Goal: Transaction & Acquisition: Purchase product/service

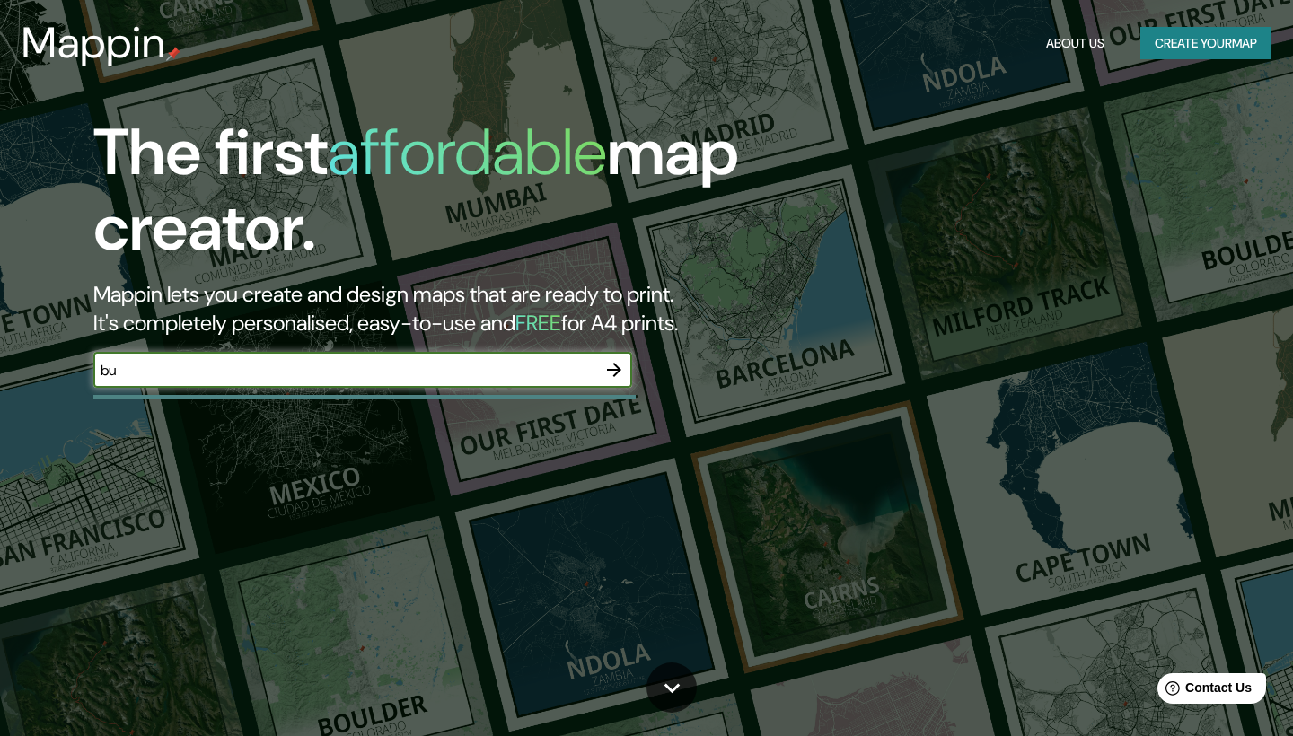
type input "b"
type input "Isla [PERSON_NAME]"
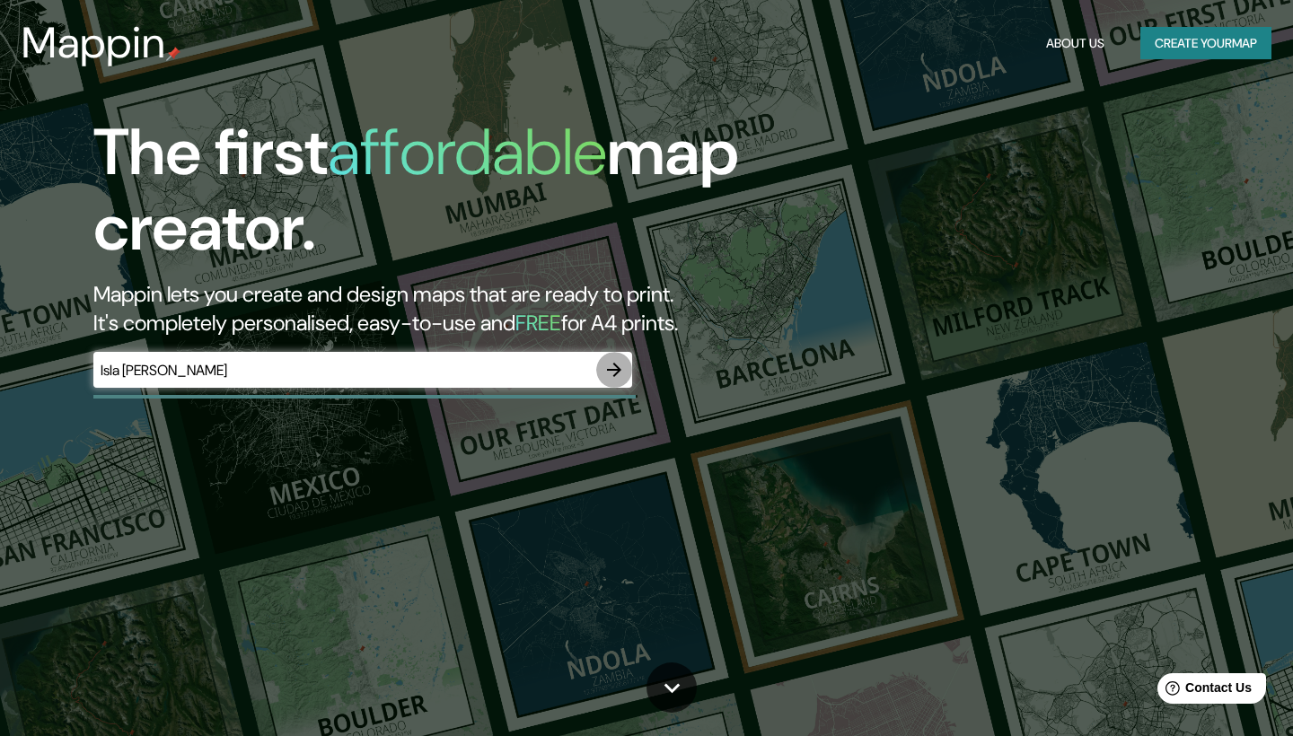
click at [612, 381] on icon "button" at bounding box center [614, 370] width 22 height 22
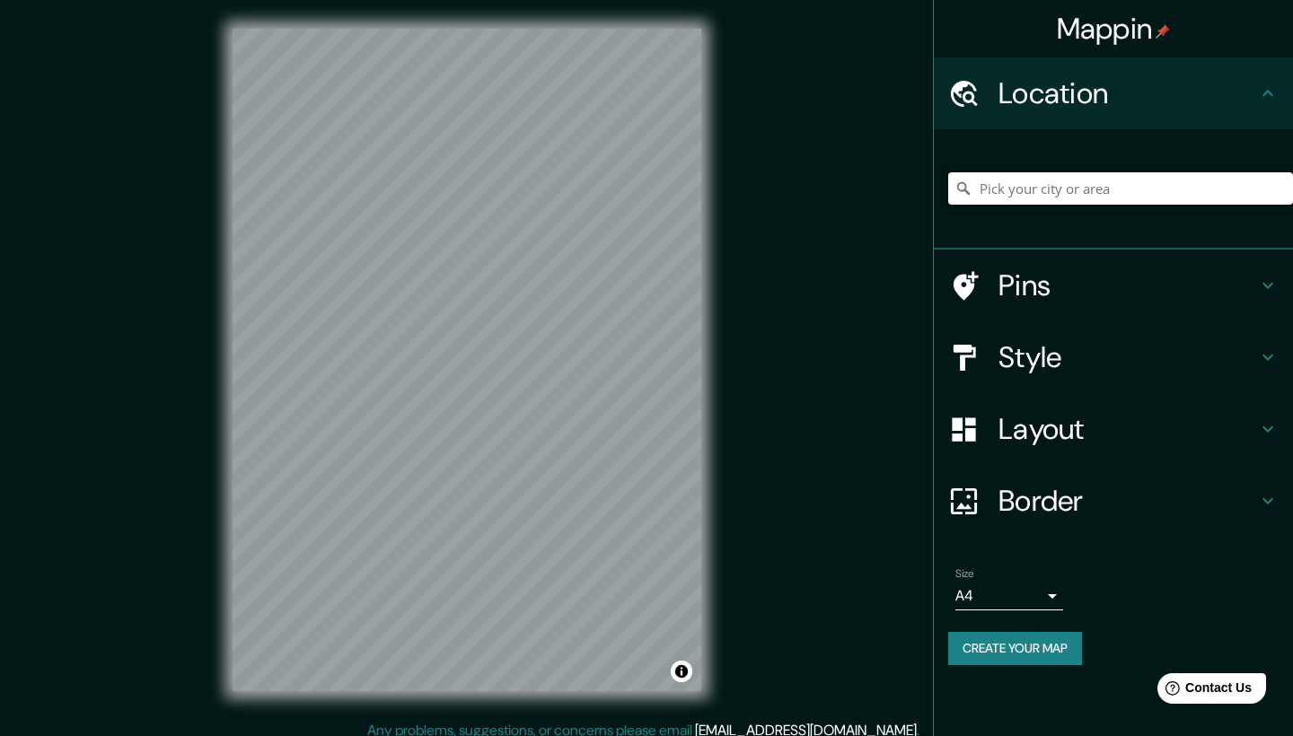
click at [1074, 189] on input "Pick your city or area" at bounding box center [1120, 188] width 345 height 32
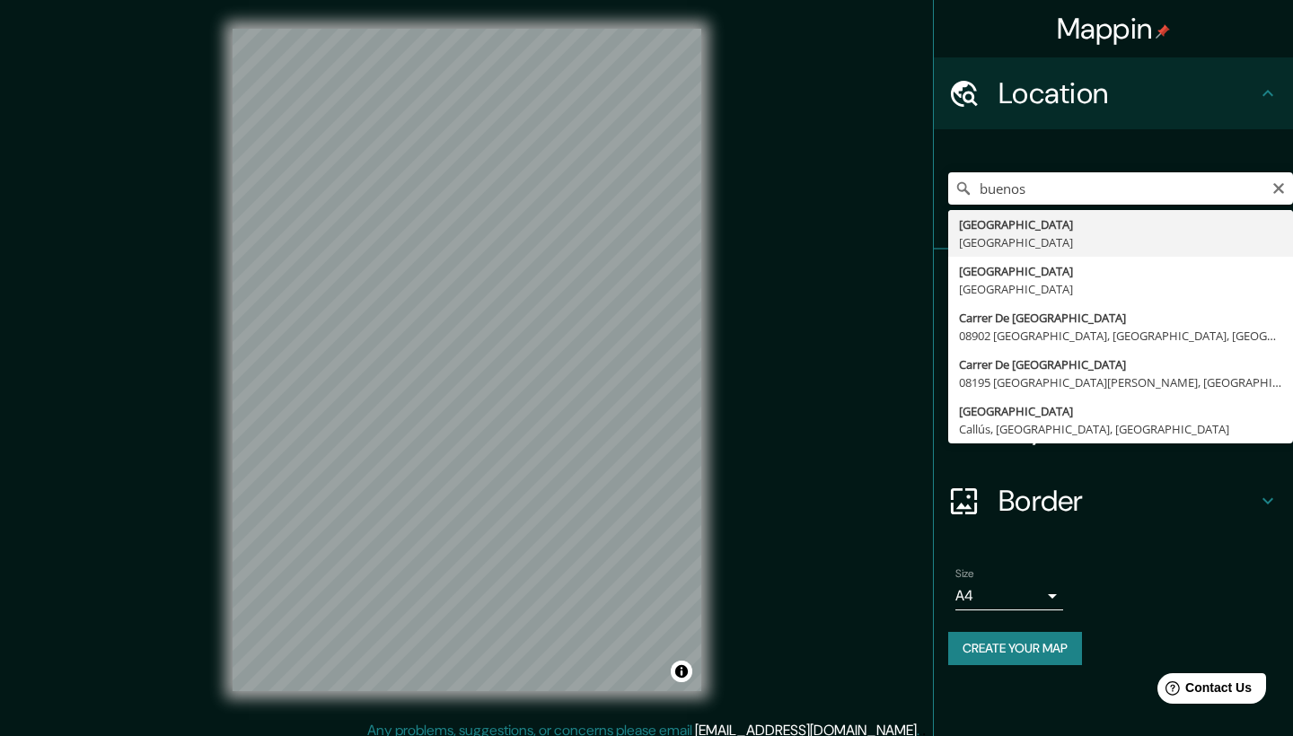
type input "[GEOGRAPHIC_DATA], [GEOGRAPHIC_DATA]"
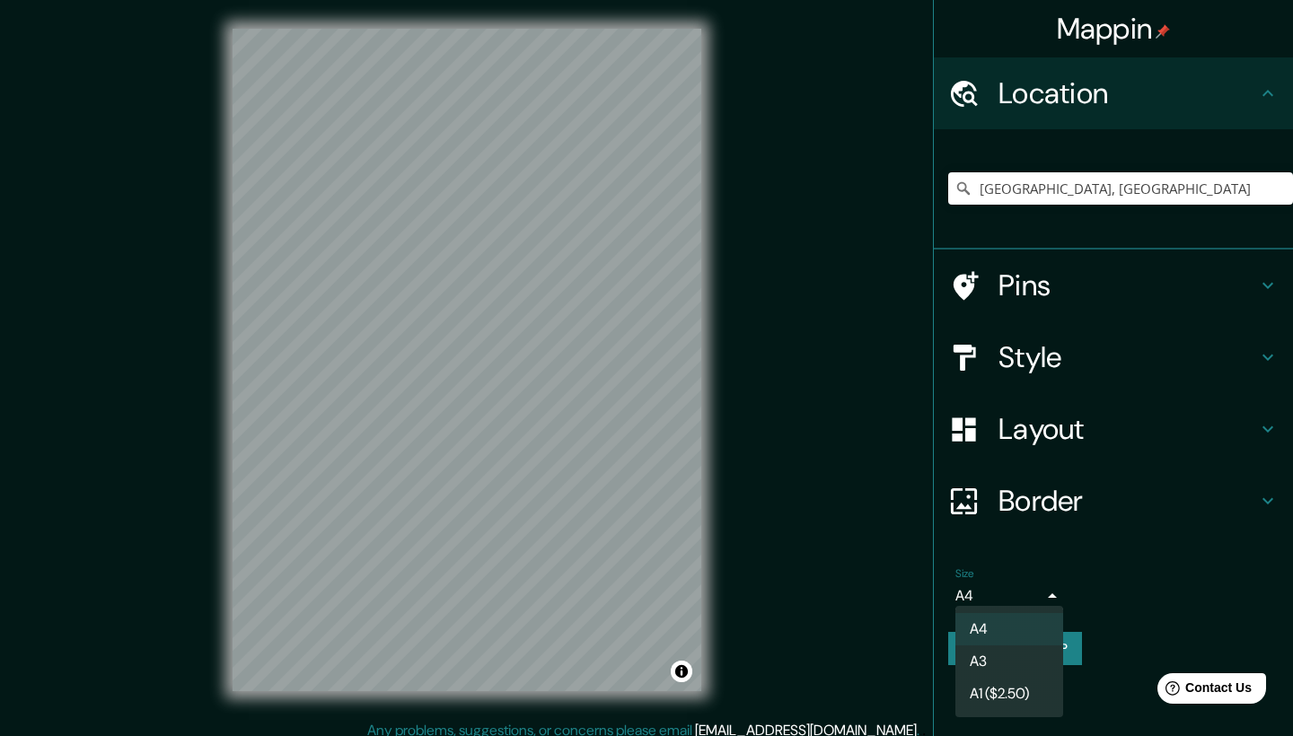
click at [1057, 588] on body "Mappin Location [GEOGRAPHIC_DATA], [GEOGRAPHIC_DATA] Pins Style Layout Border C…" at bounding box center [646, 368] width 1293 height 736
click at [1024, 662] on li "A3" at bounding box center [1010, 662] width 108 height 32
click at [1263, 501] on icon at bounding box center [1268, 501] width 22 height 22
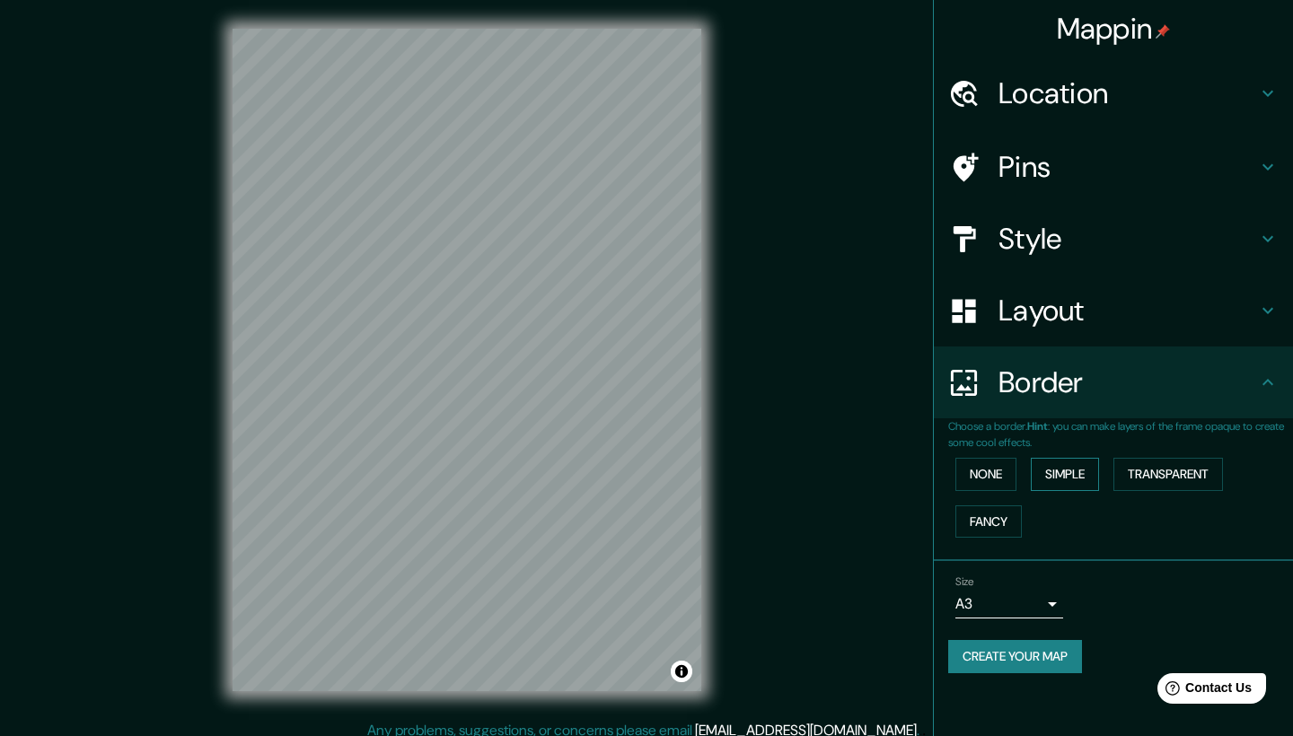
click at [1079, 474] on button "Simple" at bounding box center [1065, 474] width 68 height 33
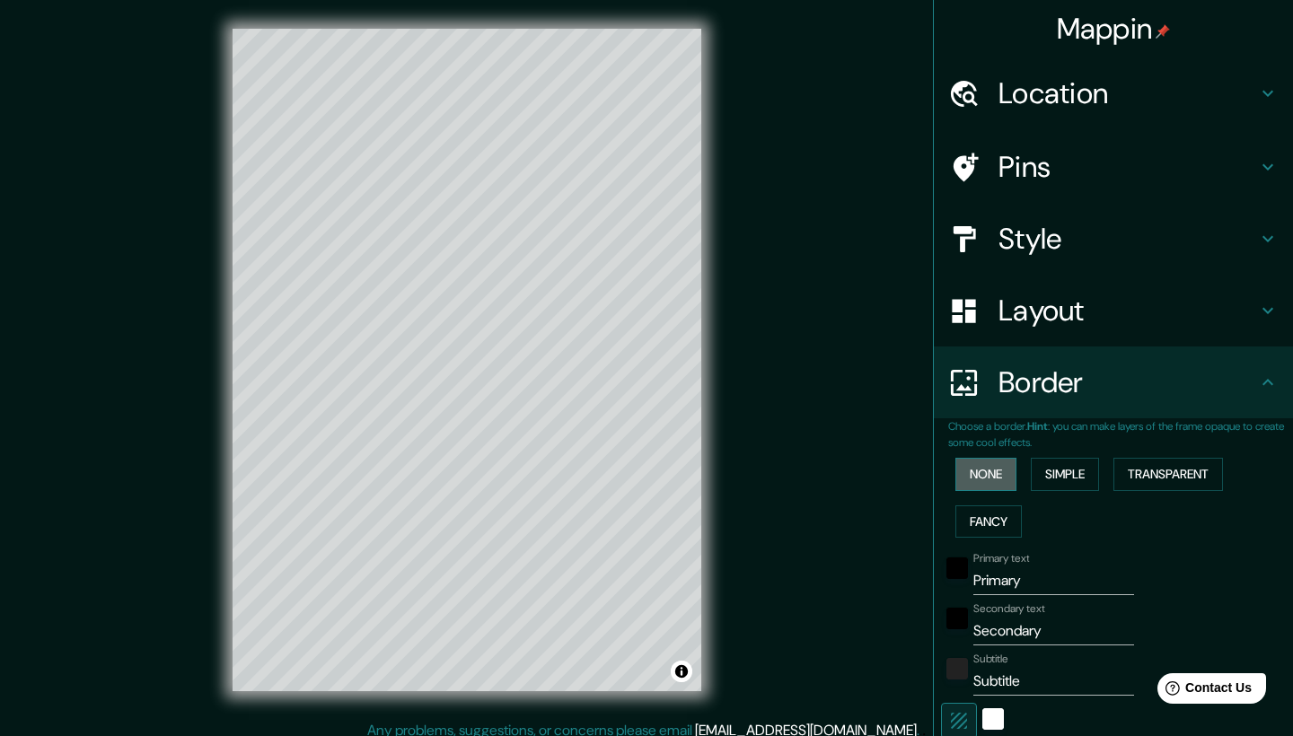
click at [1009, 477] on button "None" at bounding box center [986, 474] width 61 height 33
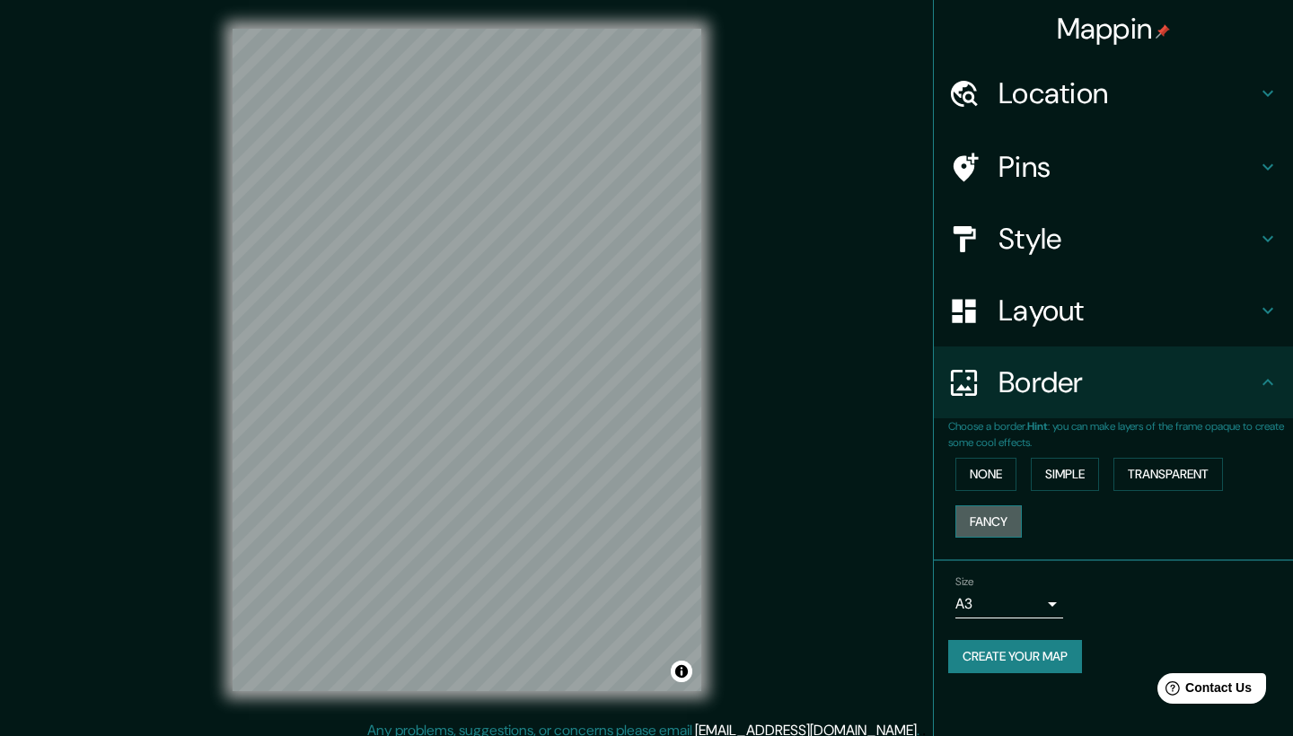
click at [1000, 516] on button "Fancy" at bounding box center [989, 522] width 66 height 33
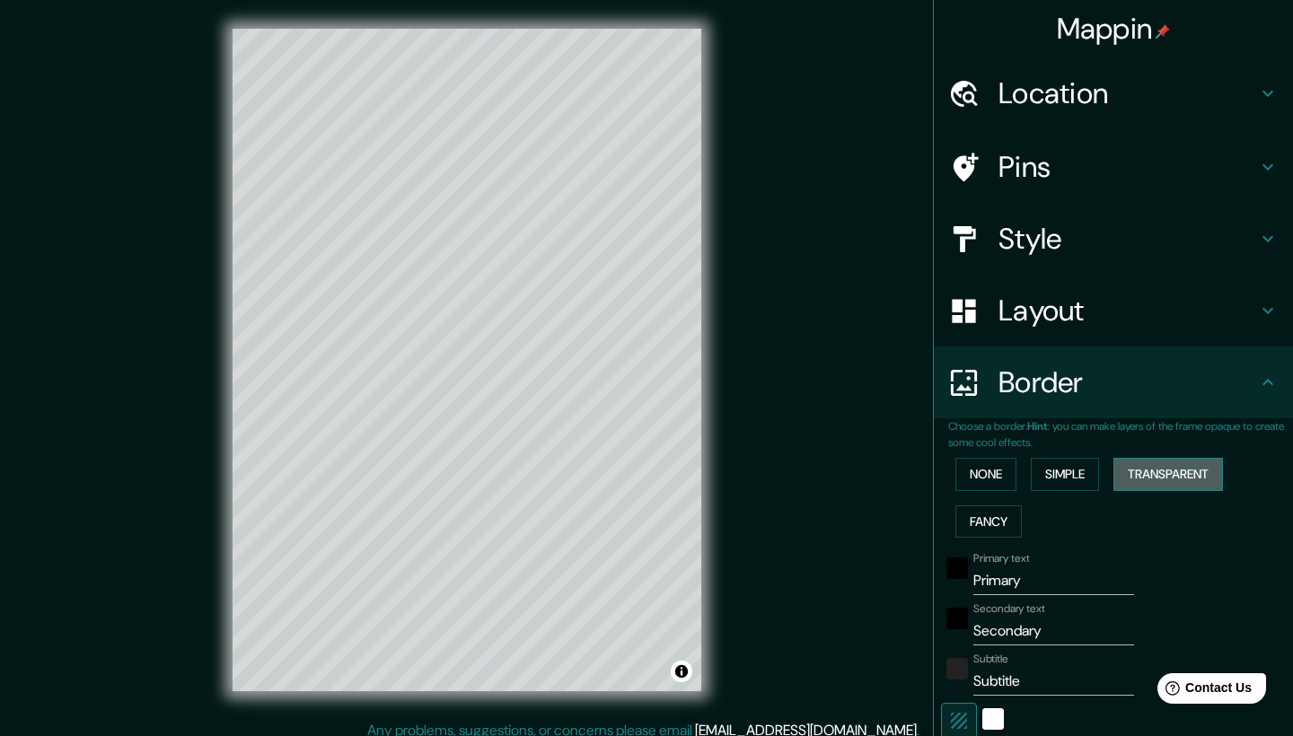
click at [1156, 472] on button "Transparent" at bounding box center [1169, 474] width 110 height 33
click at [1000, 480] on button "None" at bounding box center [986, 474] width 61 height 33
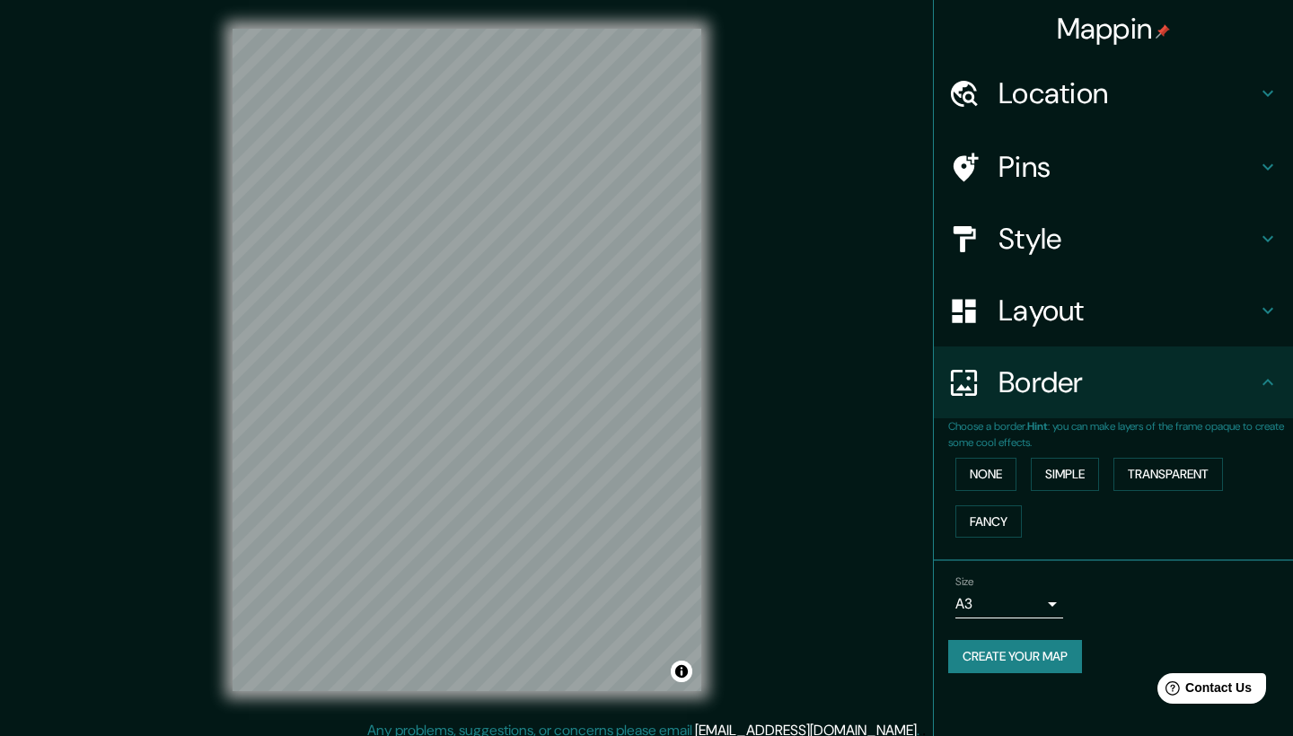
click at [1252, 226] on h4 "Style" at bounding box center [1128, 239] width 259 height 36
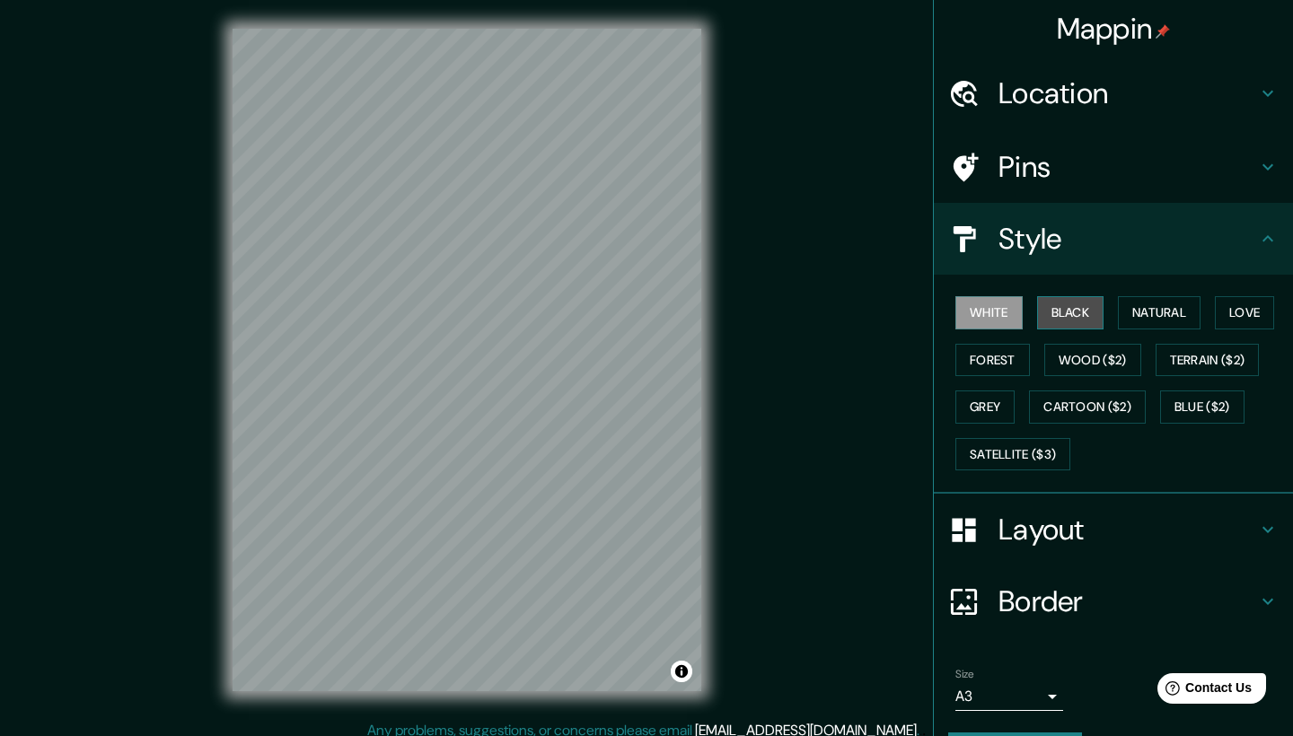
click at [1099, 321] on button "Black" at bounding box center [1070, 312] width 67 height 33
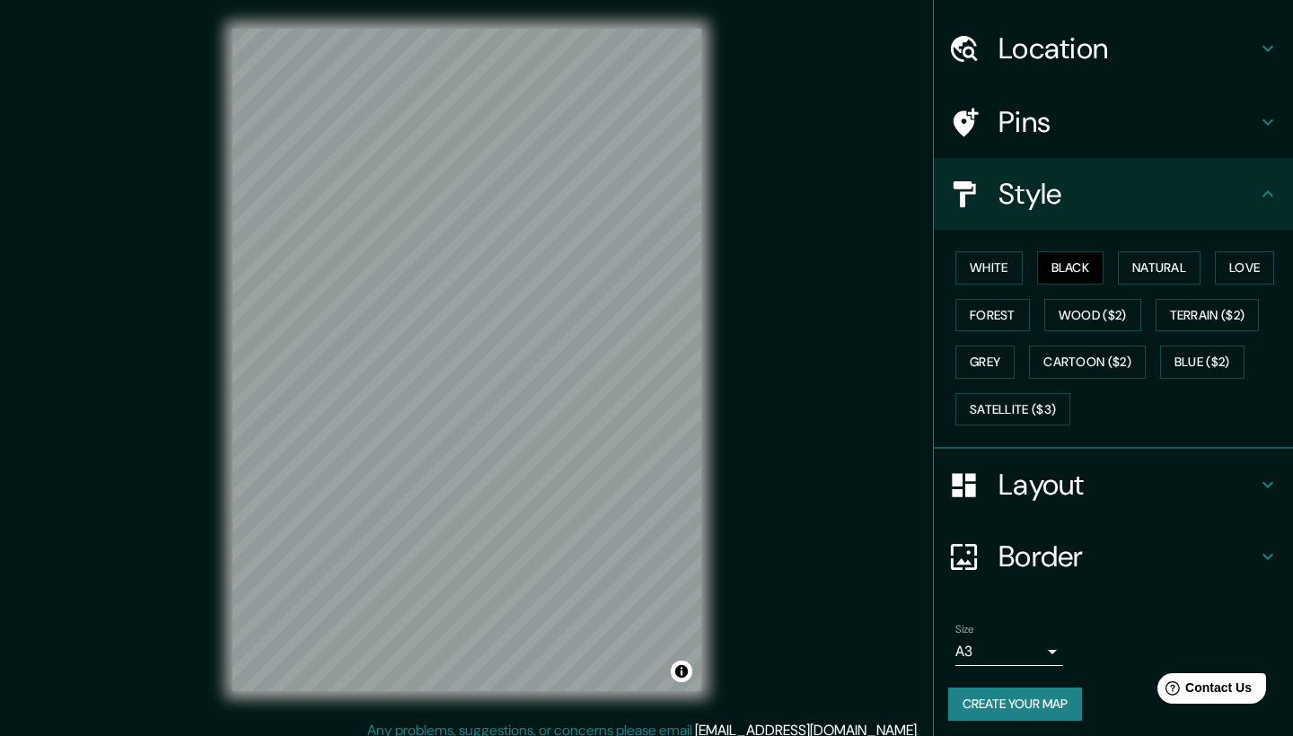
scroll to position [44, 0]
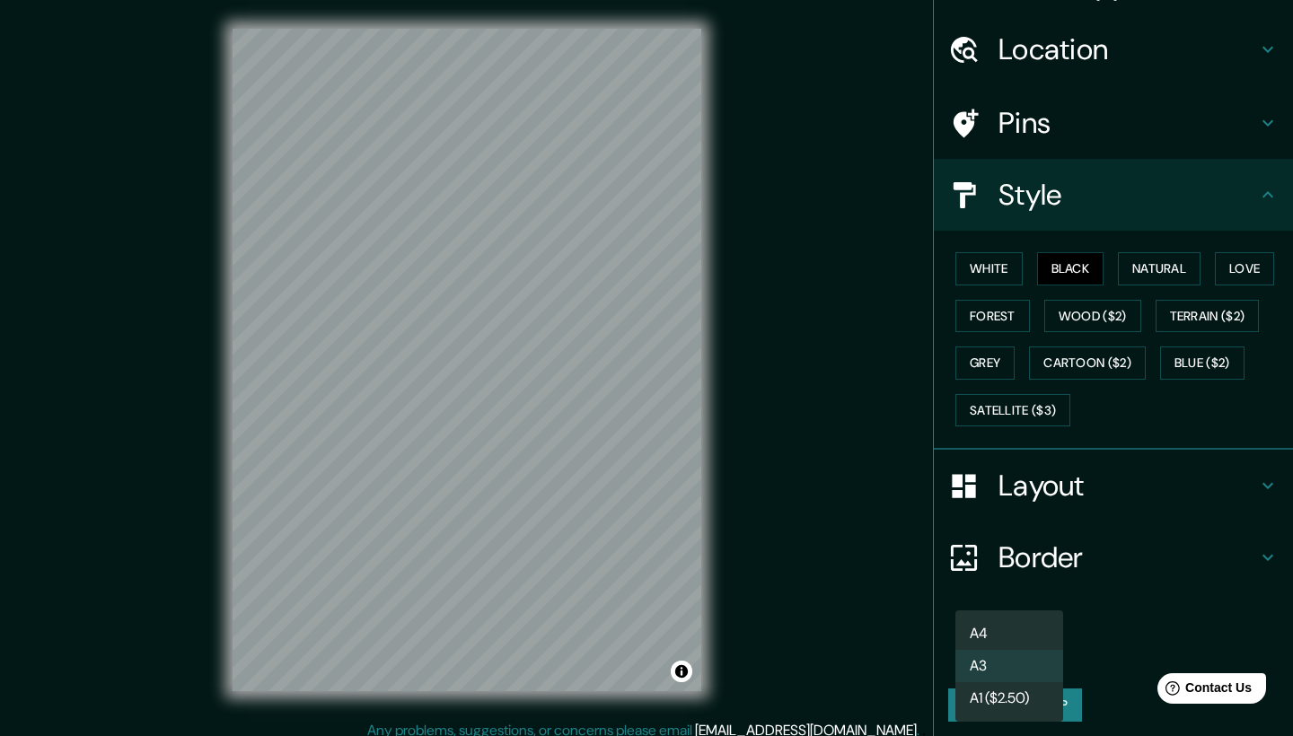
click at [1049, 660] on body "Mappin Location [GEOGRAPHIC_DATA], [GEOGRAPHIC_DATA] Pins Style White Black Nat…" at bounding box center [646, 368] width 1293 height 736
click at [1027, 646] on li "A4" at bounding box center [1010, 634] width 108 height 32
type input "single"
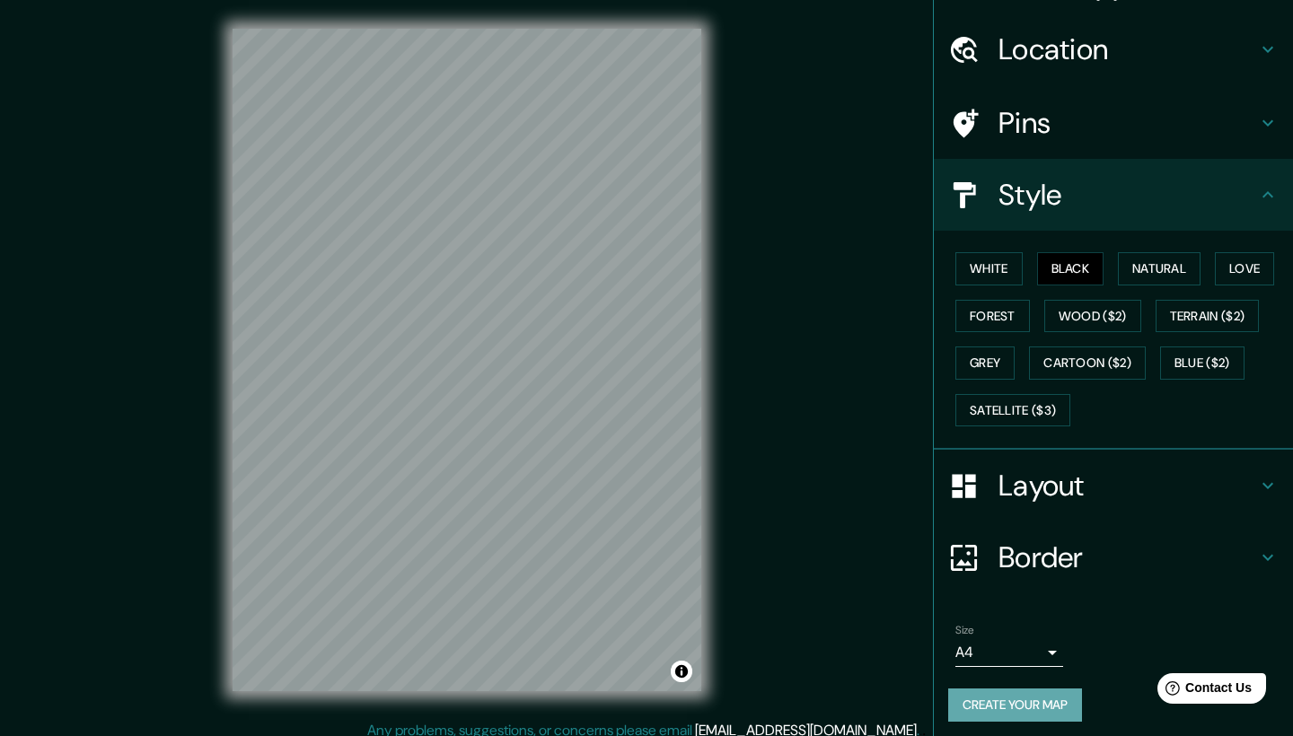
click at [1017, 708] on button "Create your map" at bounding box center [1015, 705] width 134 height 33
click at [1237, 263] on button "Love" at bounding box center [1244, 268] width 59 height 33
